Goal: Task Accomplishment & Management: Complete application form

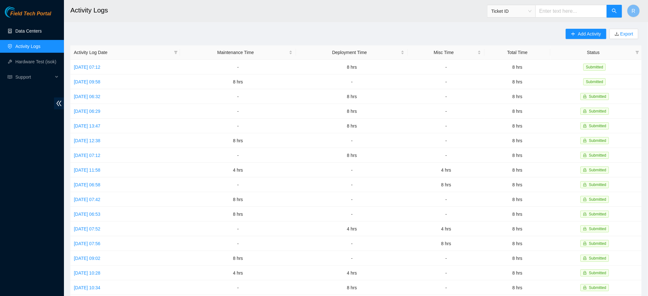
click at [42, 31] on link "Data Centers" at bounding box center [28, 30] width 26 height 5
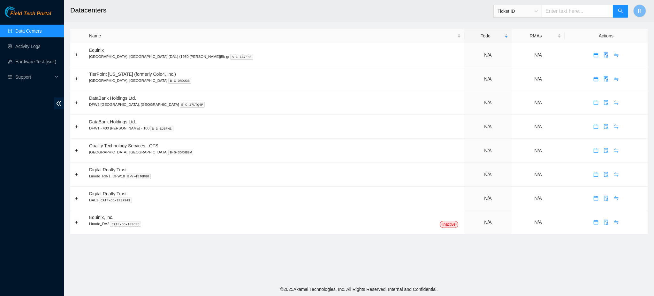
click at [579, 14] on input "text" at bounding box center [578, 11] width 72 height 13
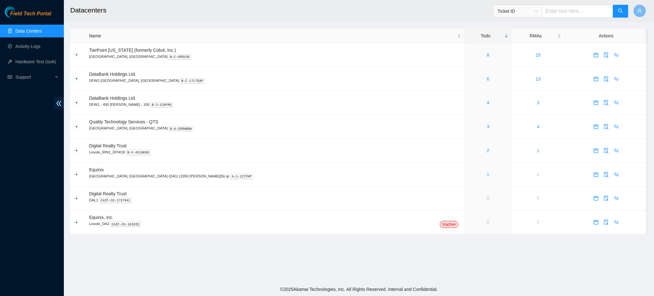
drag, startPoint x: 0, startPoint y: 0, endPoint x: 426, endPoint y: 4, distance: 426.5
click at [375, 14] on h2 "Datacenters" at bounding box center [294, 10] width 449 height 20
click at [568, 13] on input "text" at bounding box center [578, 11] width 72 height 13
paste input "B-V-5W5JQYZ"
type input "B-V-5W5JQYZ"
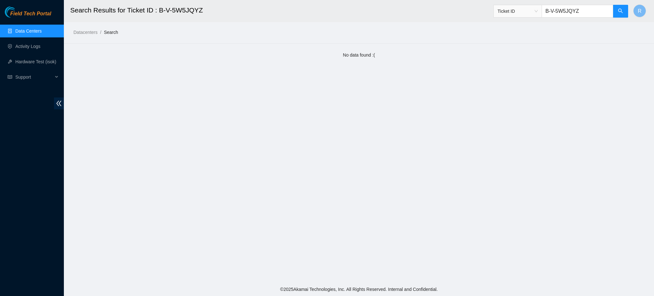
drag, startPoint x: 598, startPoint y: 10, endPoint x: 420, endPoint y: 2, distance: 177.8
click at [426, 4] on header "Search Results for Ticket ID : B-V-5W5JQYZ Ticket ID B-V-5W5JQYZ R" at bounding box center [391, 11] width 654 height 22
click at [22, 28] on link "Data Centers" at bounding box center [28, 30] width 26 height 5
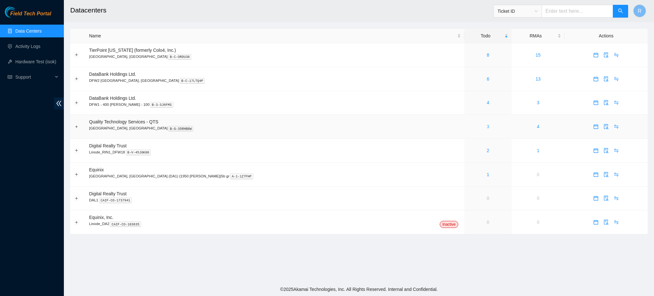
click at [487, 127] on link "3" at bounding box center [488, 126] width 3 height 5
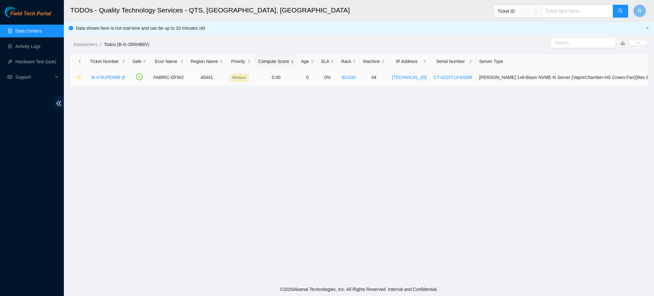
click at [123, 79] on icon "button" at bounding box center [122, 77] width 4 height 4
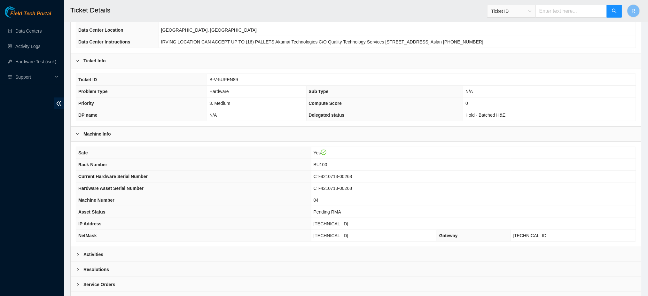
scroll to position [103, 0]
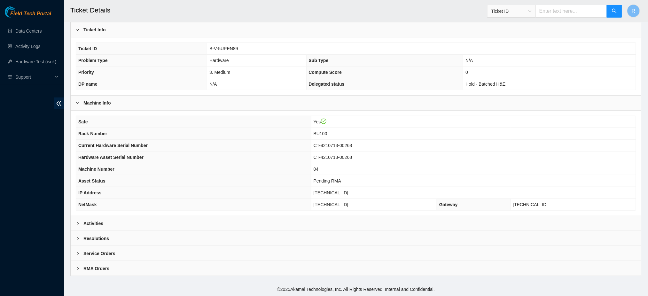
click at [157, 223] on div "Activities" at bounding box center [356, 223] width 570 height 15
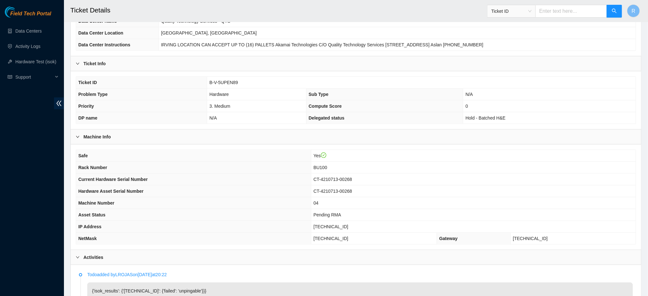
scroll to position [0, 0]
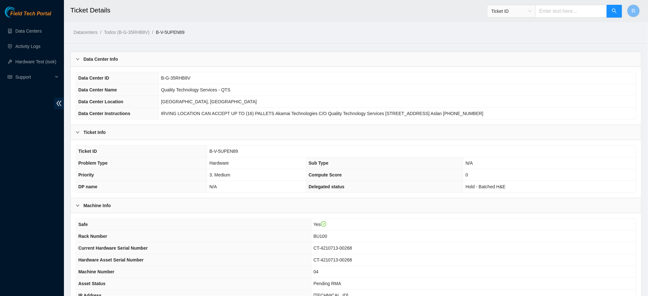
click at [554, 10] on input "text" at bounding box center [571, 11] width 72 height 13
paste input "B-W-15KUBAK"
type input "B-W-15KUBAK"
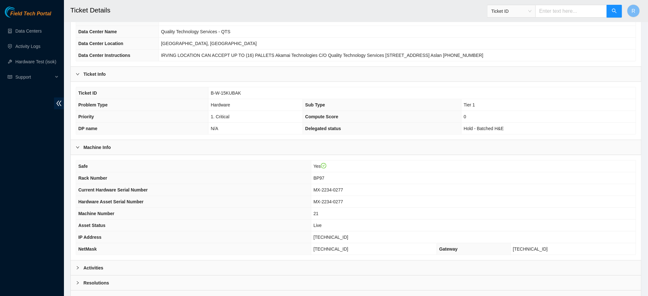
scroll to position [103, 0]
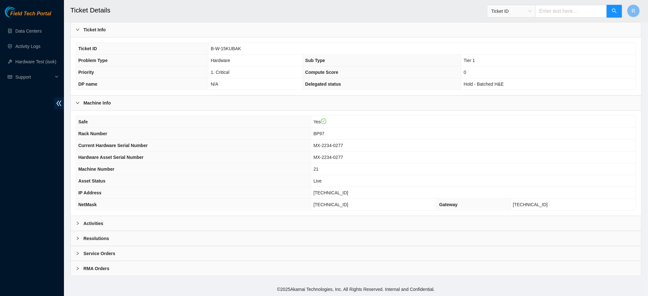
click at [134, 218] on div "Activities" at bounding box center [356, 223] width 570 height 15
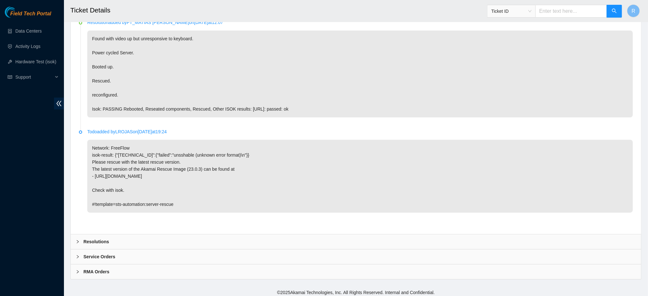
scroll to position [518, 0]
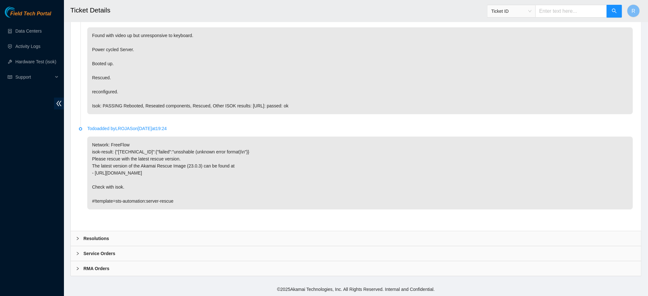
click at [100, 240] on b "Resolutions" at bounding box center [96, 238] width 26 height 7
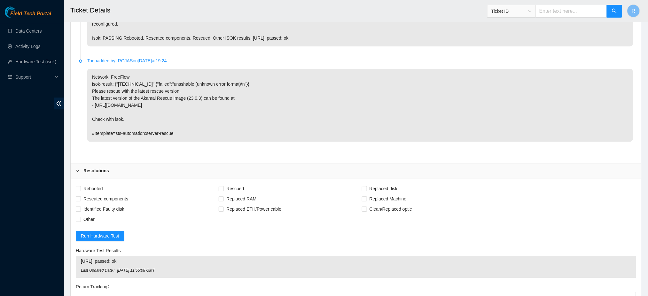
scroll to position [586, 0]
click at [101, 236] on span "Run Hardware Test" at bounding box center [100, 235] width 38 height 7
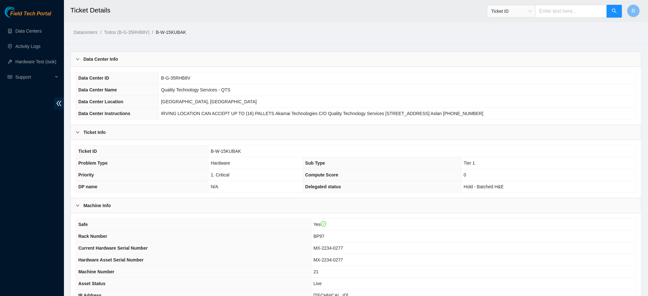
scroll to position [103, 0]
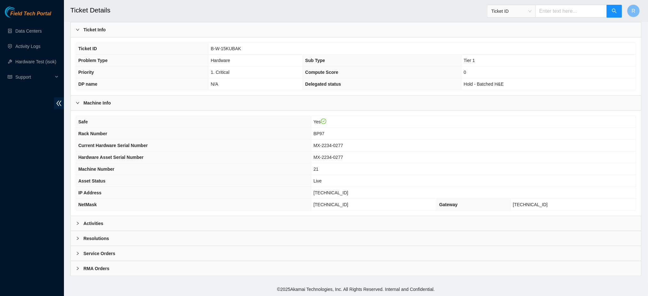
click at [101, 236] on b "Resolutions" at bounding box center [96, 238] width 26 height 7
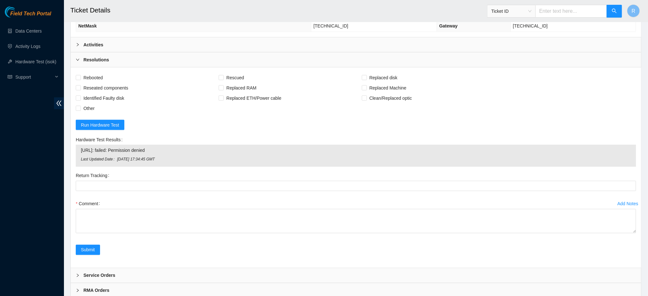
scroll to position [303, 0]
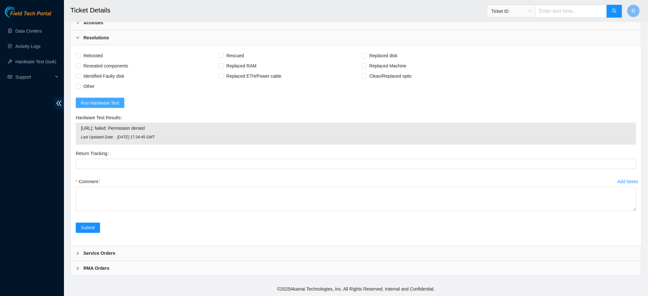
click at [98, 99] on button "Run Hardware Test" at bounding box center [100, 103] width 49 height 10
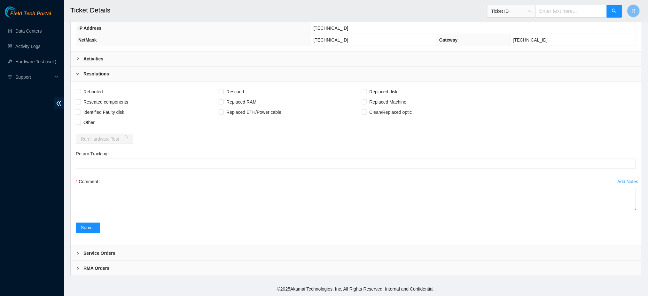
scroll to position [267, 0]
click at [407, 151] on div "Return Tracking" at bounding box center [356, 154] width 560 height 10
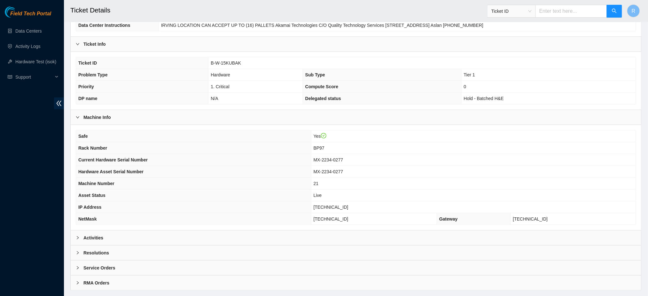
scroll to position [103, 0]
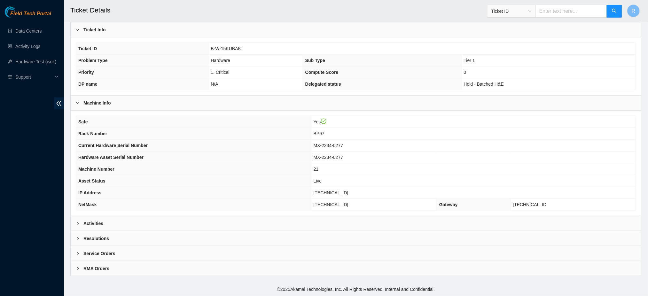
click at [181, 238] on div "Resolutions" at bounding box center [356, 238] width 570 height 15
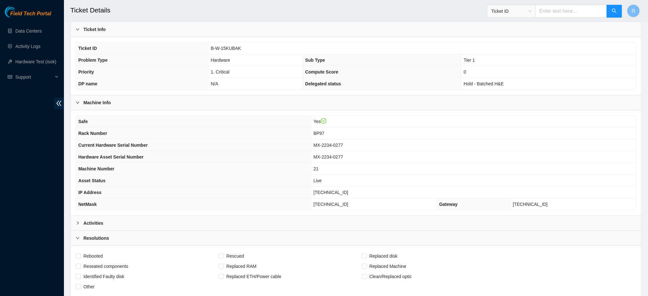
scroll to position [303, 0]
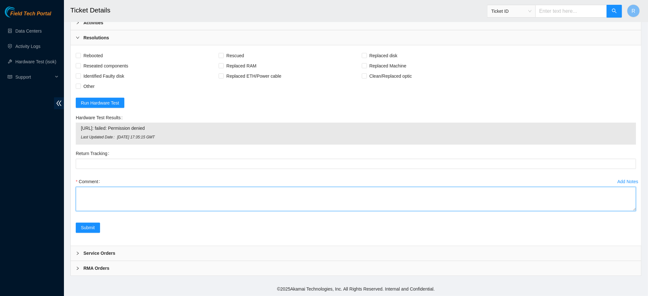
click at [98, 200] on textarea "Comment" at bounding box center [356, 199] width 560 height 24
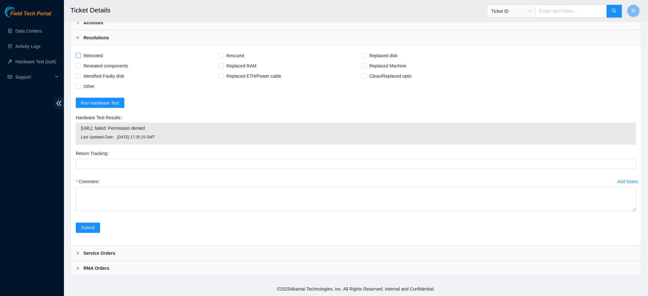
click at [95, 56] on span "Rebooted" at bounding box center [93, 55] width 25 height 10
click at [80, 56] on input "Rebooted" at bounding box center [78, 55] width 4 height 4
checkbox input "true"
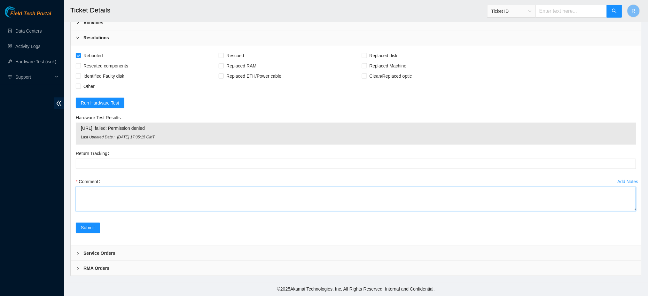
click at [137, 199] on textarea "Comment" at bounding box center [356, 199] width 560 height 24
type textarea "H"
paste textarea "[1287304.647810] Out of memory: Killed process 502343 (ipmi2q) total-vm:7916kB,…"
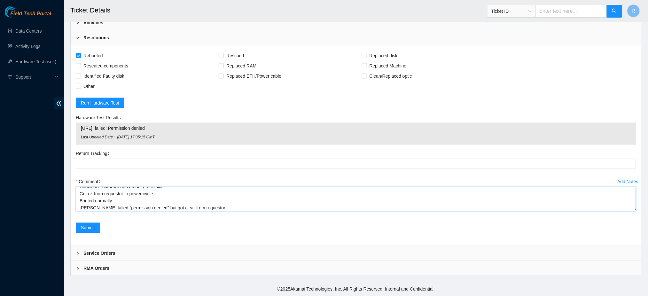
paste textarea "dyu@prod-login-east01:~$ isok-new [TECHNICAL_ID] The following hosts passed all…"
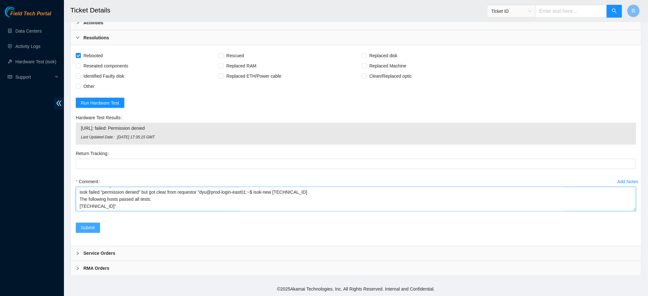
type textarea "Consoled in to find device scrolling the following: [1287304.647810] Out of mem…"
click at [86, 229] on span "Submit" at bounding box center [88, 227] width 14 height 7
